Goal: Task Accomplishment & Management: Complete application form

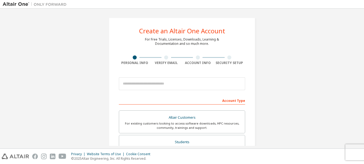
click at [364, 53] on div "Create an Altair One Account For Free Trials, Licenses, Downloads, Learning & D…" at bounding box center [182, 79] width 364 height 140
drag, startPoint x: 361, startPoint y: 52, endPoint x: 364, endPoint y: 85, distance: 32.9
click at [364, 85] on div "Create an Altair One Account For Free Trials, Licenses, Downloads, Learning & D…" at bounding box center [182, 79] width 364 height 140
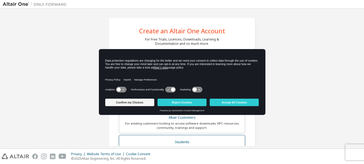
click at [229, 136] on label "Students For currently enrolled students looking to access the free Altair Stud…" at bounding box center [182, 146] width 126 height 23
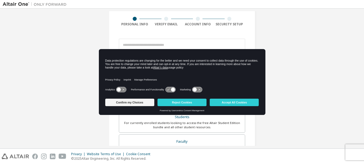
scroll to position [45, 0]
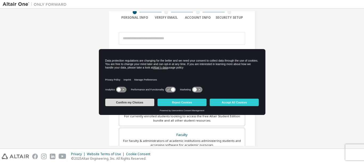
click at [134, 104] on button "Confirm my Choices" at bounding box center [129, 102] width 49 height 7
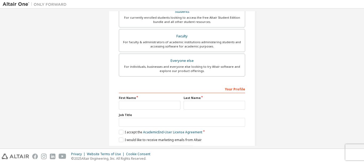
scroll to position [161, 0]
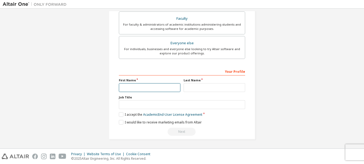
click at [161, 86] on input "text" at bounding box center [150, 87] width 62 height 9
type input "******"
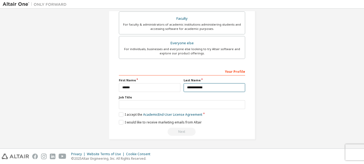
type input "**********"
click at [120, 116] on label "I accept the Academic End-User License Agreement" at bounding box center [160, 114] width 83 height 5
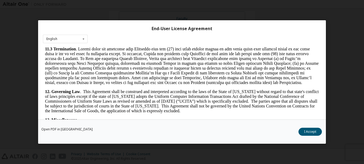
scroll to position [19, 0]
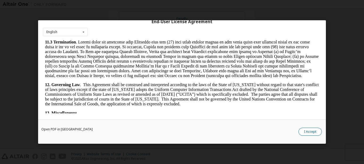
click at [304, 133] on button "I Accept" at bounding box center [309, 132] width 23 height 8
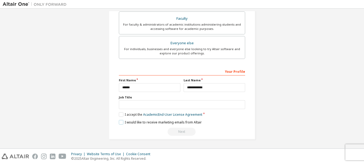
click at [127, 123] on label "I would like to receive marketing emails from Altair" at bounding box center [160, 122] width 83 height 5
click at [181, 134] on div "Next" at bounding box center [182, 132] width 126 height 8
click at [191, 113] on link "Academic End-User License Agreement" at bounding box center [172, 114] width 59 height 5
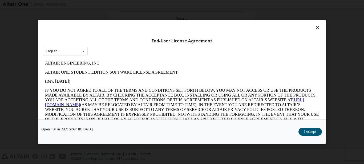
scroll to position [0, 0]
click at [71, 130] on link "Open PDF in [GEOGRAPHIC_DATA]" at bounding box center [66, 129] width 51 height 3
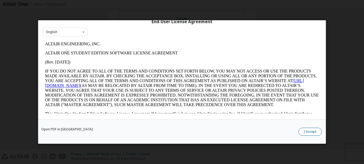
click at [311, 131] on button "I Accept" at bounding box center [309, 132] width 23 height 8
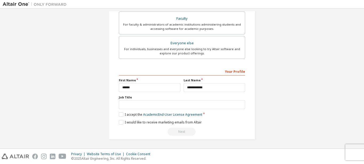
click at [179, 132] on div "Next" at bounding box center [182, 132] width 126 height 8
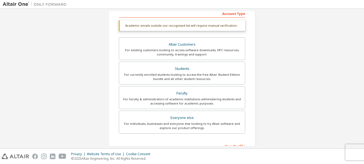
scroll to position [85, 0]
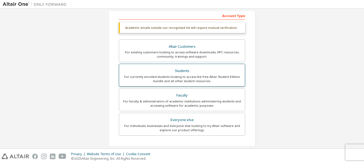
click at [216, 78] on div "For currently enrolled students looking to access the free Altair Student Editi…" at bounding box center [181, 79] width 119 height 9
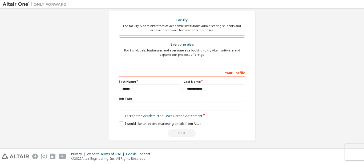
scroll to position [161, 0]
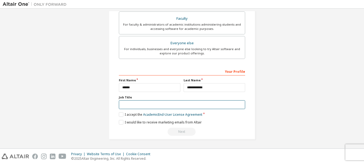
click at [177, 104] on input "text" at bounding box center [182, 104] width 126 height 9
type input "*******"
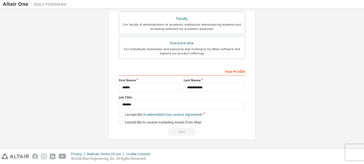
click at [185, 128] on div "Next" at bounding box center [182, 132] width 126 height 8
click at [187, 117] on link "Academic End-User License Agreement" at bounding box center [172, 114] width 59 height 5
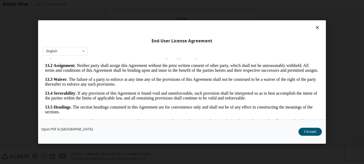
scroll to position [19, 0]
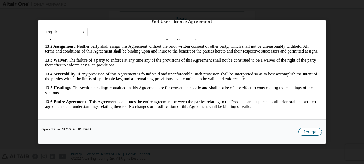
click at [308, 129] on button "I Accept" at bounding box center [309, 132] width 23 height 8
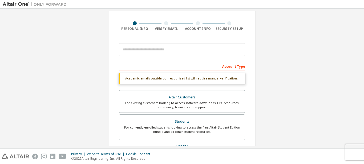
scroll to position [33, 0]
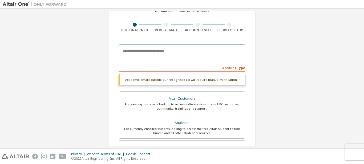
click at [183, 49] on input "email" at bounding box center [182, 50] width 126 height 13
type input "**********"
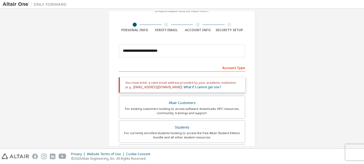
drag, startPoint x: 358, startPoint y: 48, endPoint x: 359, endPoint y: 55, distance: 6.2
click at [359, 55] on div "**********" at bounding box center [182, 78] width 359 height 135
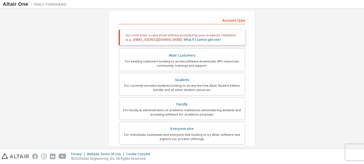
scroll to position [83, 0]
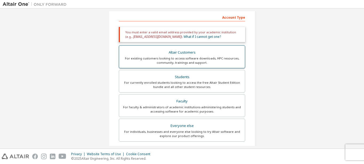
click at [227, 55] on div "Altair Customers" at bounding box center [181, 52] width 119 height 7
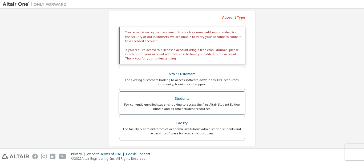
click at [201, 106] on div "For currently enrolled students looking to access the free Altair Student Editi…" at bounding box center [181, 106] width 119 height 9
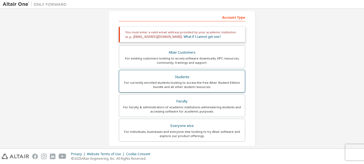
click at [201, 106] on div "For faculty & administrators of academic institutions administering students an…" at bounding box center [181, 109] width 119 height 9
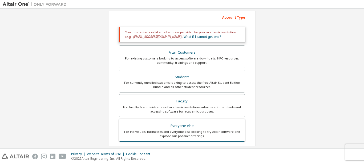
click at [202, 127] on div "Everyone else" at bounding box center [181, 125] width 119 height 7
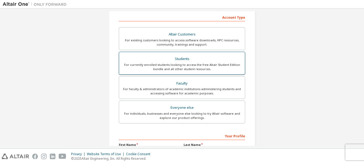
click at [201, 60] on div "Students" at bounding box center [181, 58] width 119 height 7
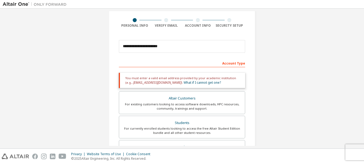
scroll to position [36, 0]
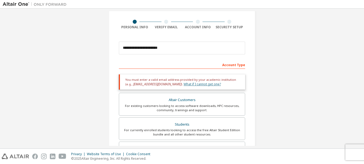
click at [192, 82] on link "What if I cannot get one?" at bounding box center [202, 84] width 37 height 5
